Goal: Communication & Community: Answer question/provide support

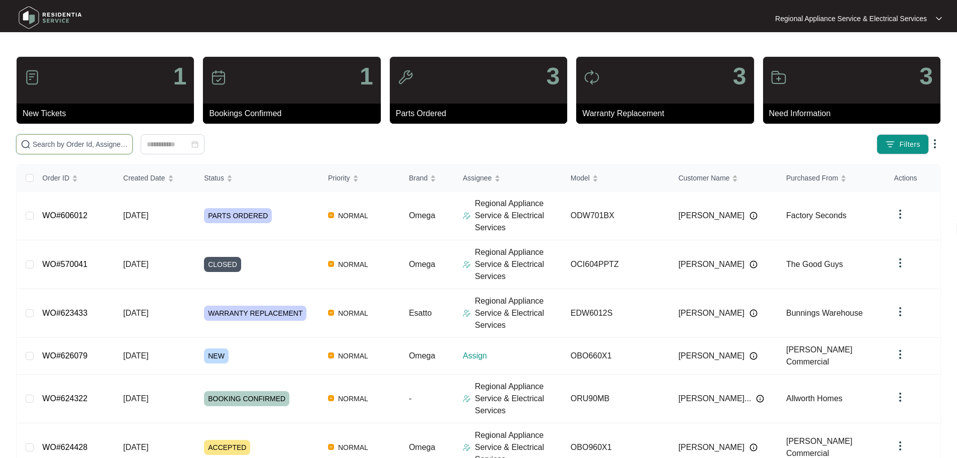
click at [83, 141] on input "text" at bounding box center [80, 144] width 95 height 11
drag, startPoint x: 132, startPoint y: 148, endPoint x: 123, endPoint y: 150, distance: 9.4
click at [128, 148] on input "text" at bounding box center [80, 144] width 95 height 11
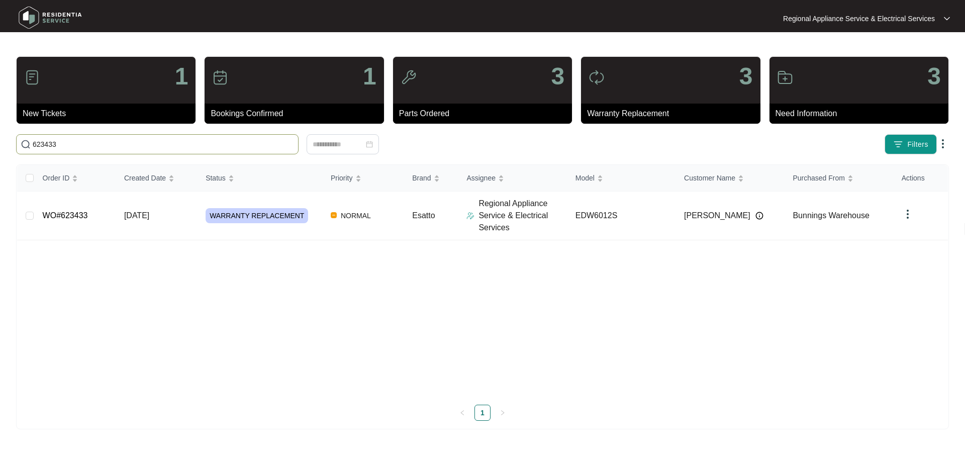
type input "623433"
click at [70, 211] on link "WO#623433" at bounding box center [65, 215] width 45 height 9
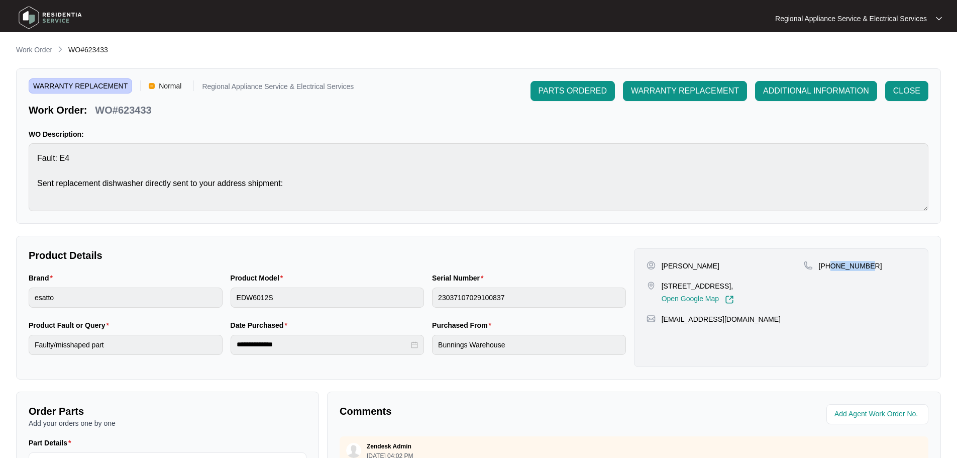
drag, startPoint x: 851, startPoint y: 266, endPoint x: 832, endPoint y: 266, distance: 19.1
click at [832, 266] on div "[PHONE_NUMBER]" at bounding box center [860, 266] width 112 height 10
copy p "422109290"
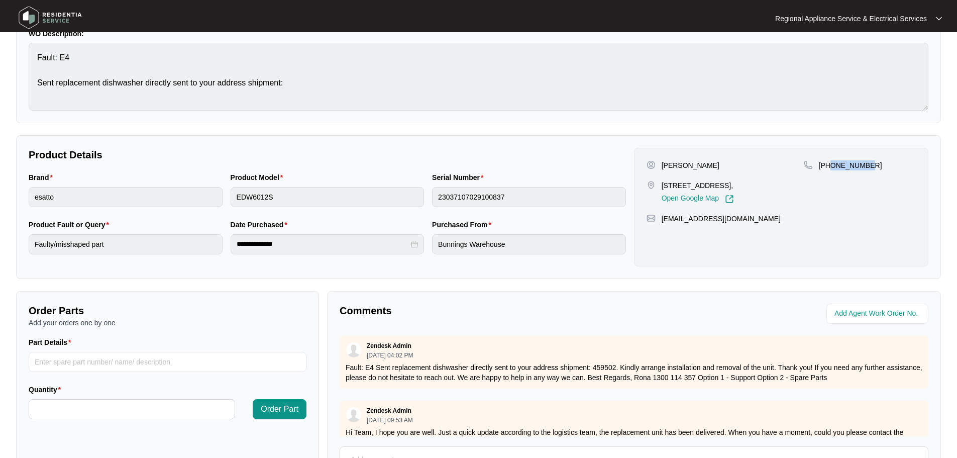
scroll to position [201, 0]
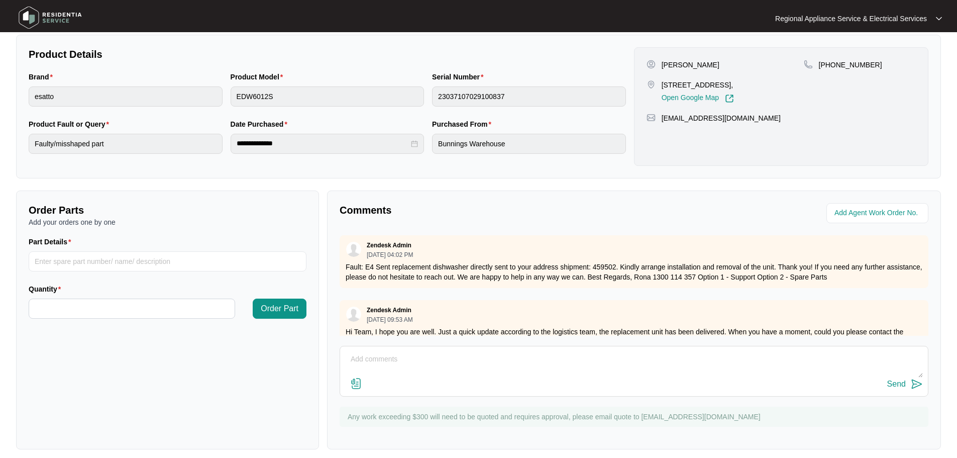
click at [396, 351] on textarea at bounding box center [634, 364] width 578 height 26
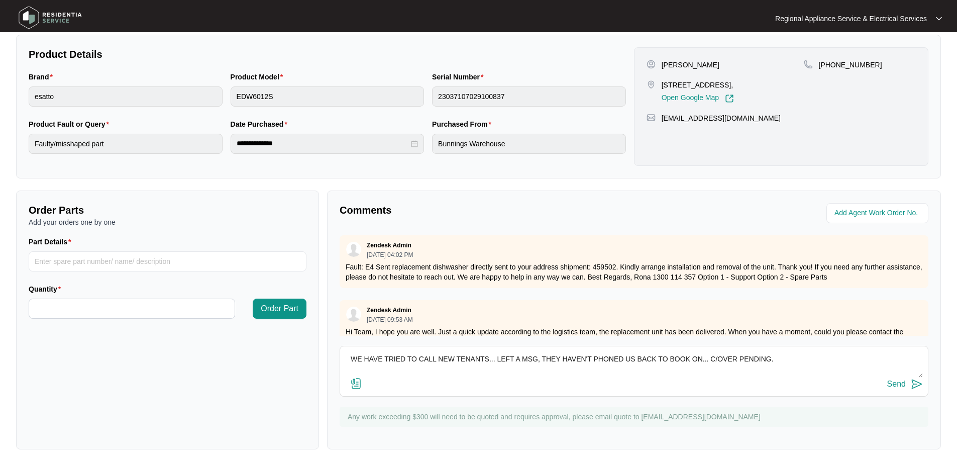
scroll to position [8, 0]
type textarea "WE HAVE TRIED TO CALL NEW TENANTS... LEFT A MSG, THEY HAVEN'T PHONED US BACK TO…"
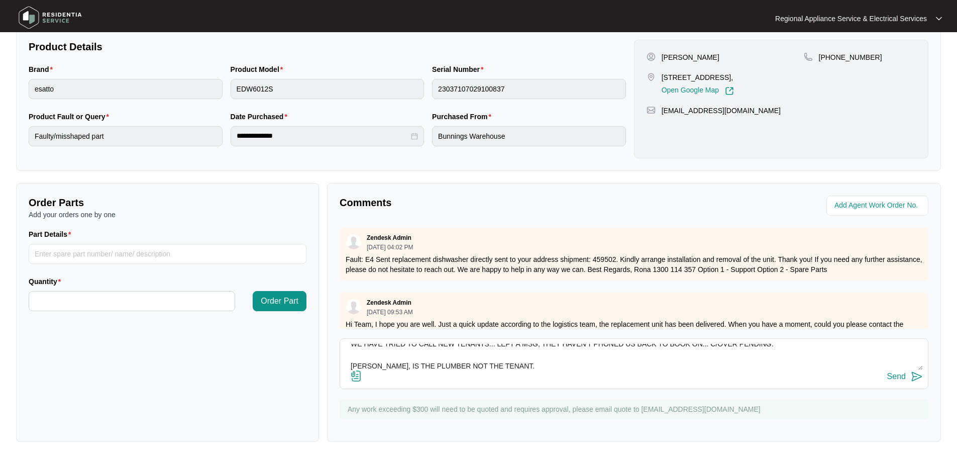
click at [895, 375] on div "Send" at bounding box center [897, 376] width 19 height 9
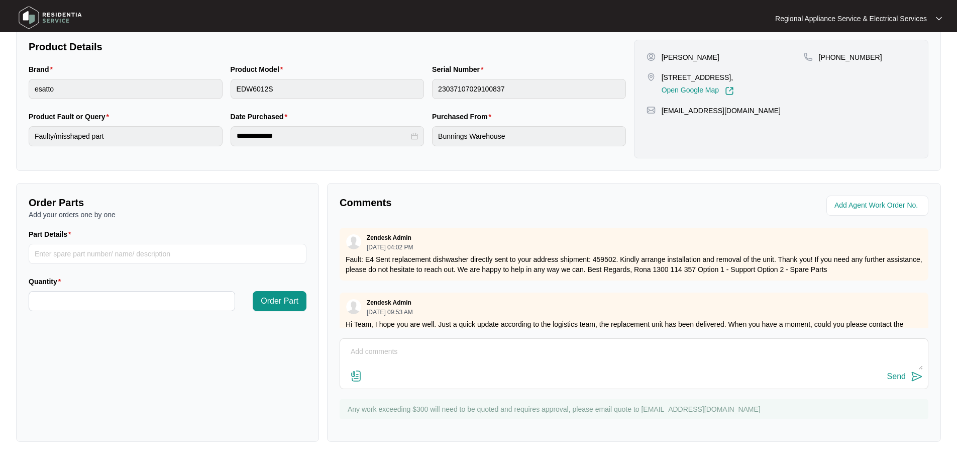
scroll to position [0, 0]
